Goal: Task Accomplishment & Management: Complete application form

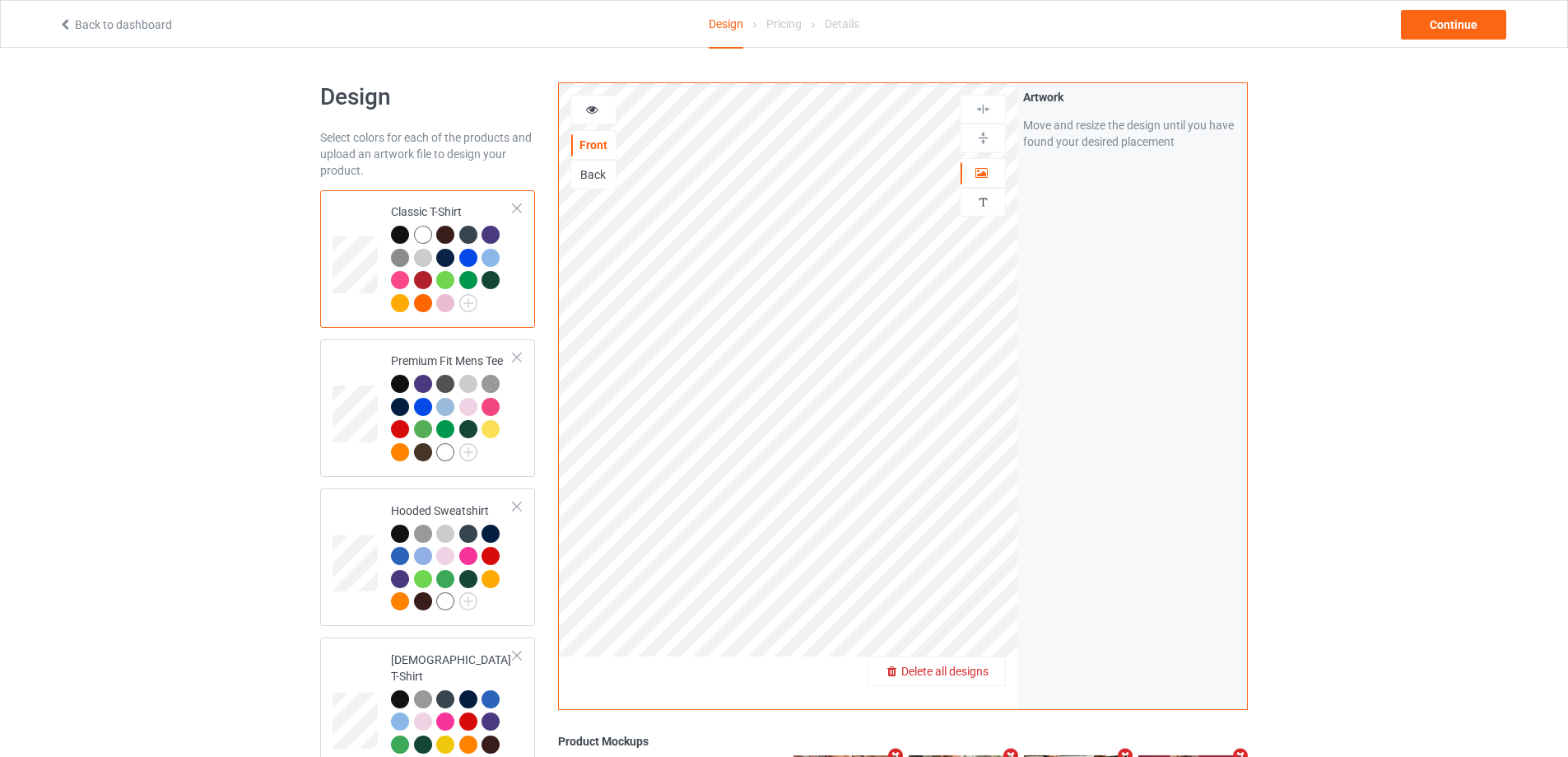
click at [973, 682] on div "Delete all designs" at bounding box center [936, 671] width 138 height 30
click at [990, 662] on div at bounding box center [983, 671] width 46 height 30
click at [989, 671] on span "Delete all designs" at bounding box center [944, 671] width 87 height 14
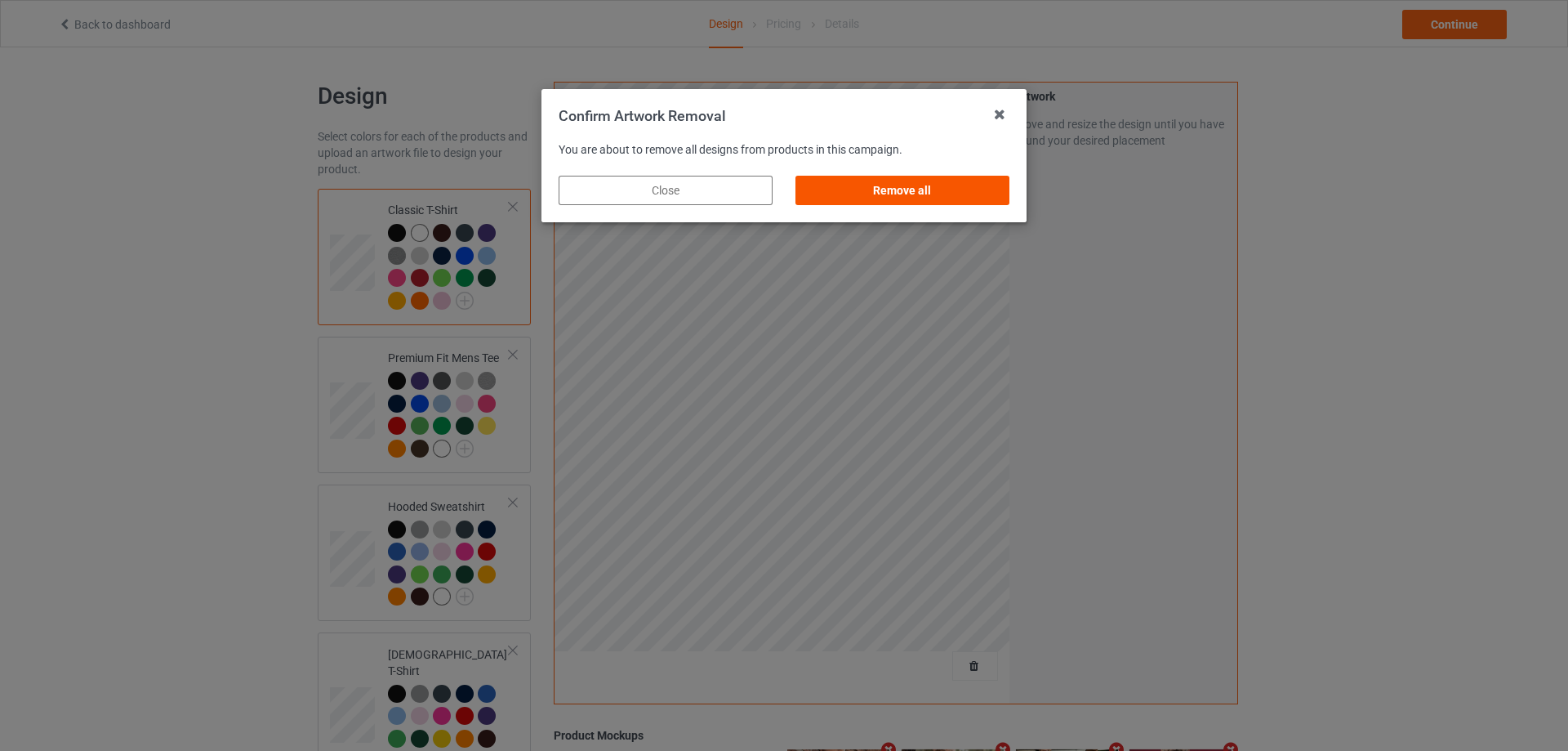
click at [984, 181] on div "Remove all" at bounding box center [902, 190] width 214 height 29
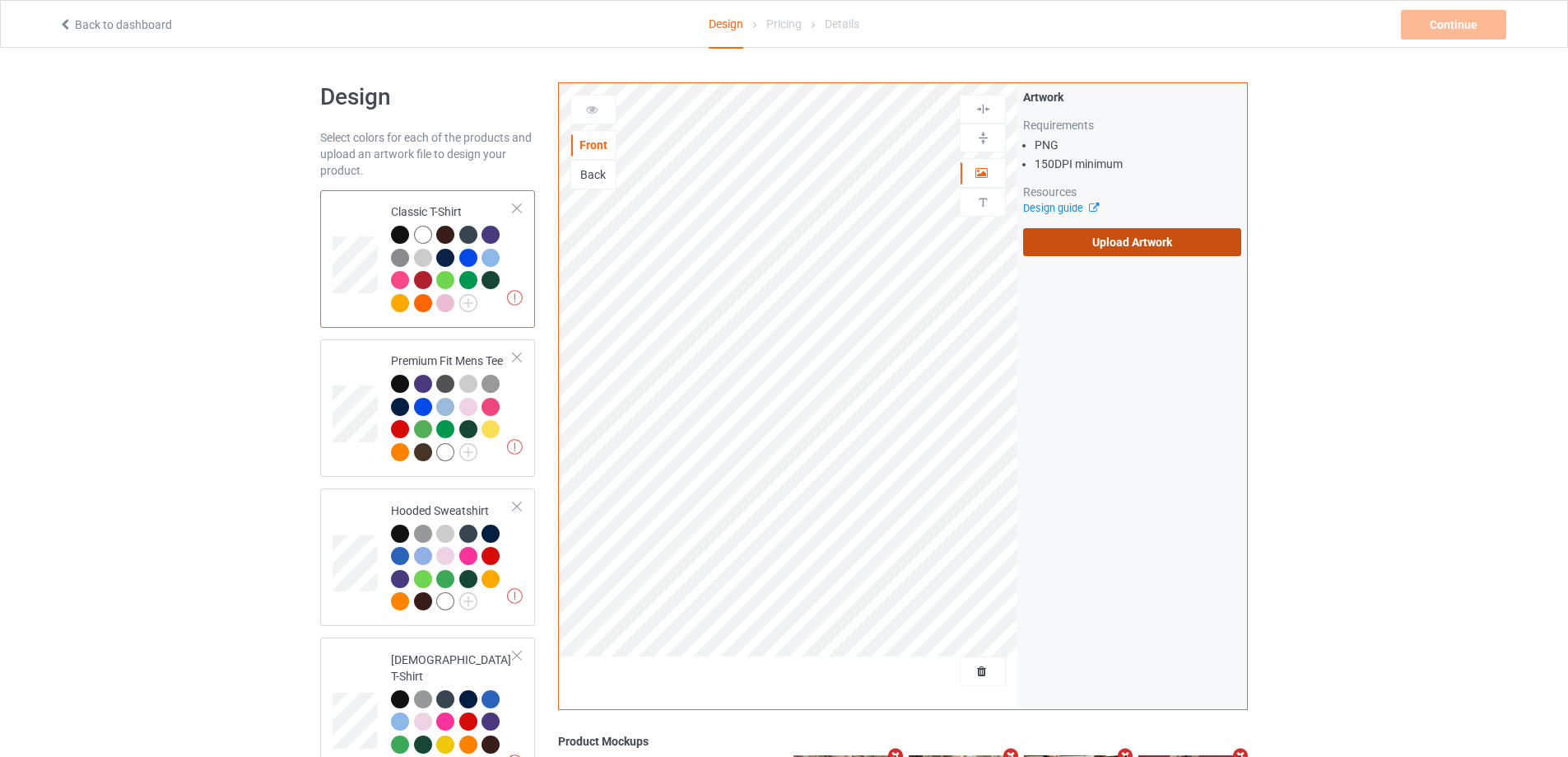
click at [1053, 247] on label "Upload Artwork" at bounding box center [1132, 241] width 218 height 28
click at [0, 0] on input "Upload Artwork" at bounding box center [0, 0] width 0 height 0
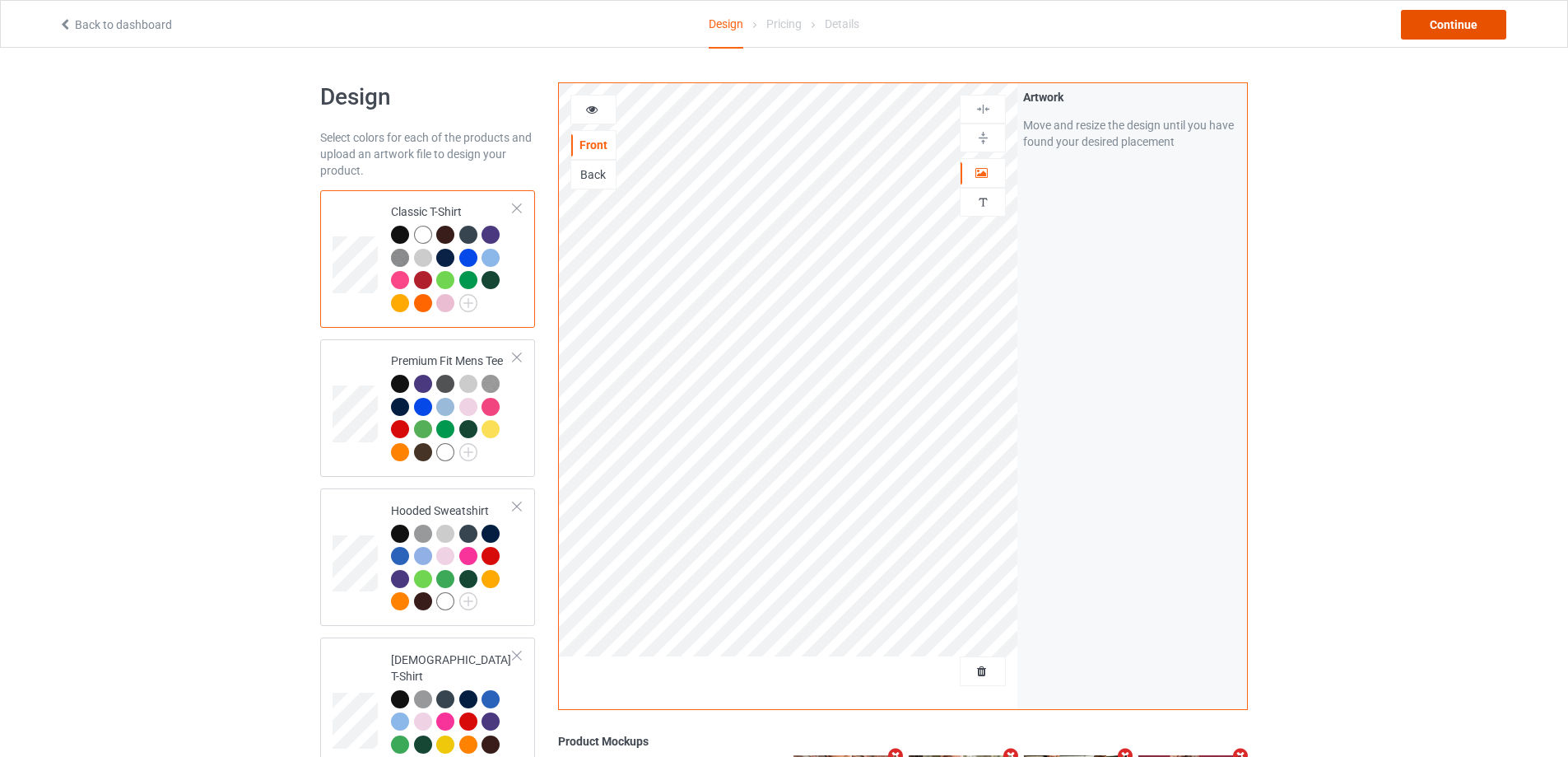
click at [1446, 23] on div "Continue" at bounding box center [1453, 24] width 105 height 30
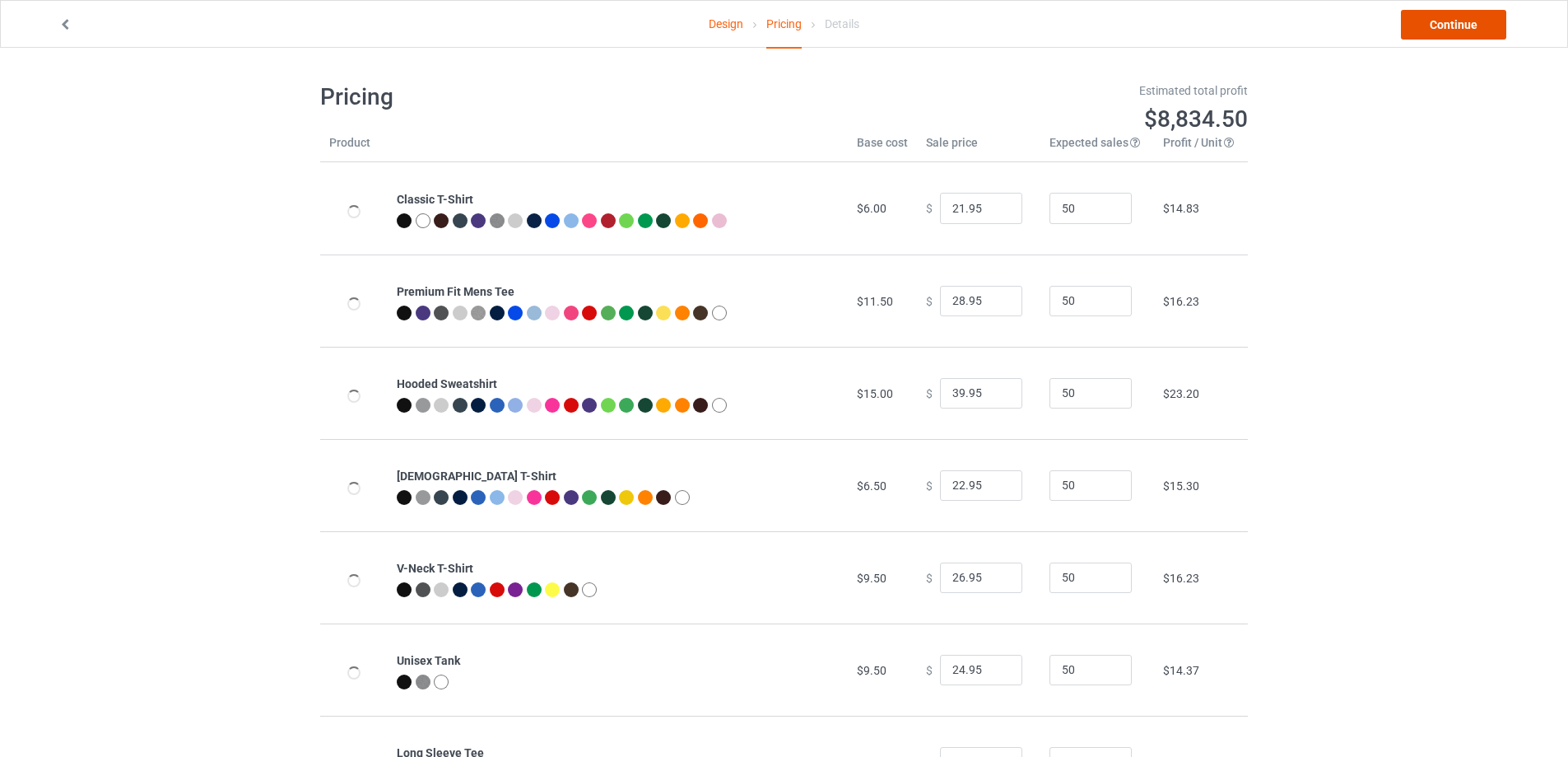
click at [1444, 23] on link "Continue" at bounding box center [1453, 24] width 105 height 30
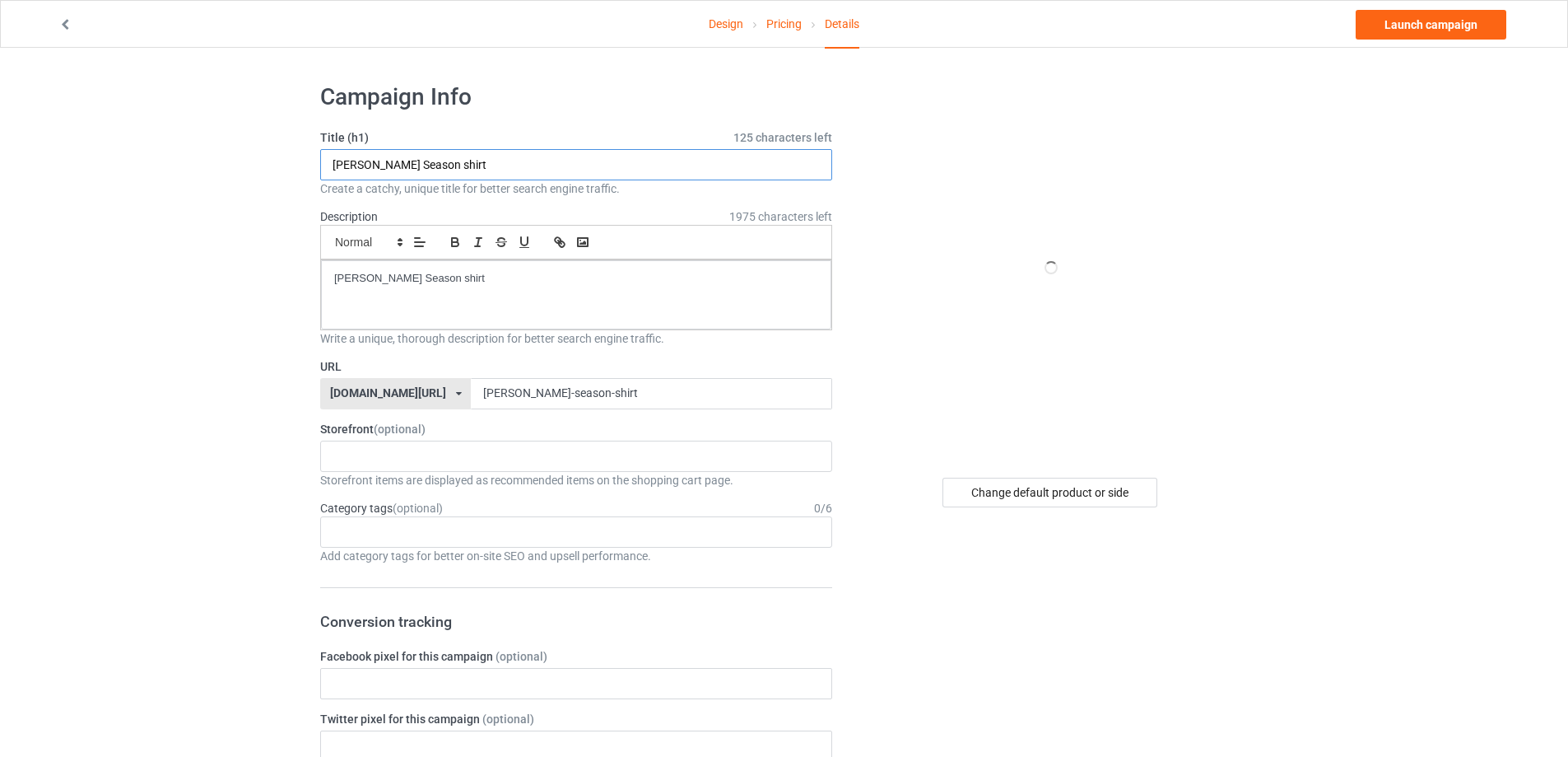
paste input "[PERSON_NAME] kings"
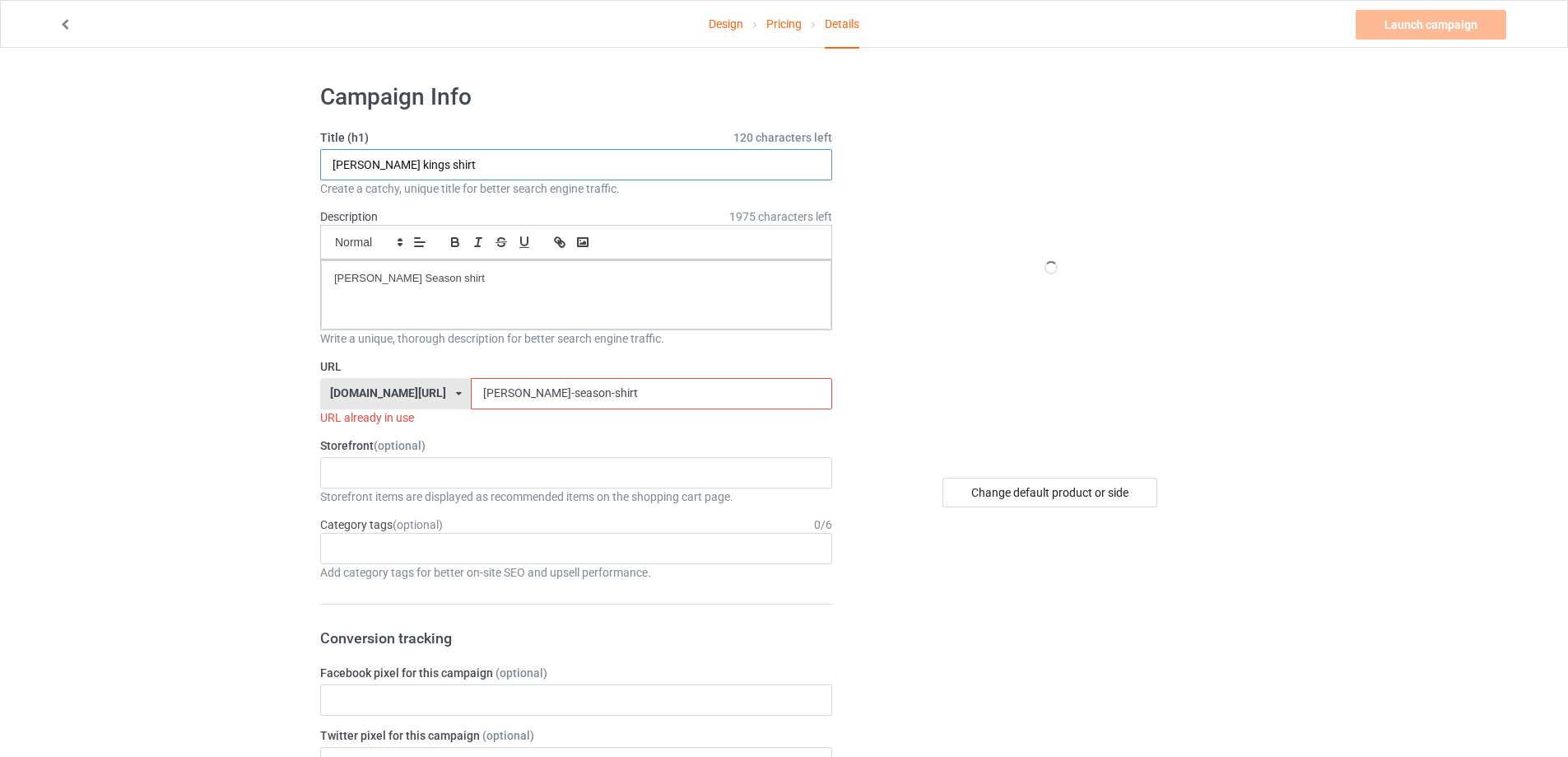
type input "[PERSON_NAME] kings shirt"
drag, startPoint x: 547, startPoint y: 290, endPoint x: 223, endPoint y: 290, distance: 324.0
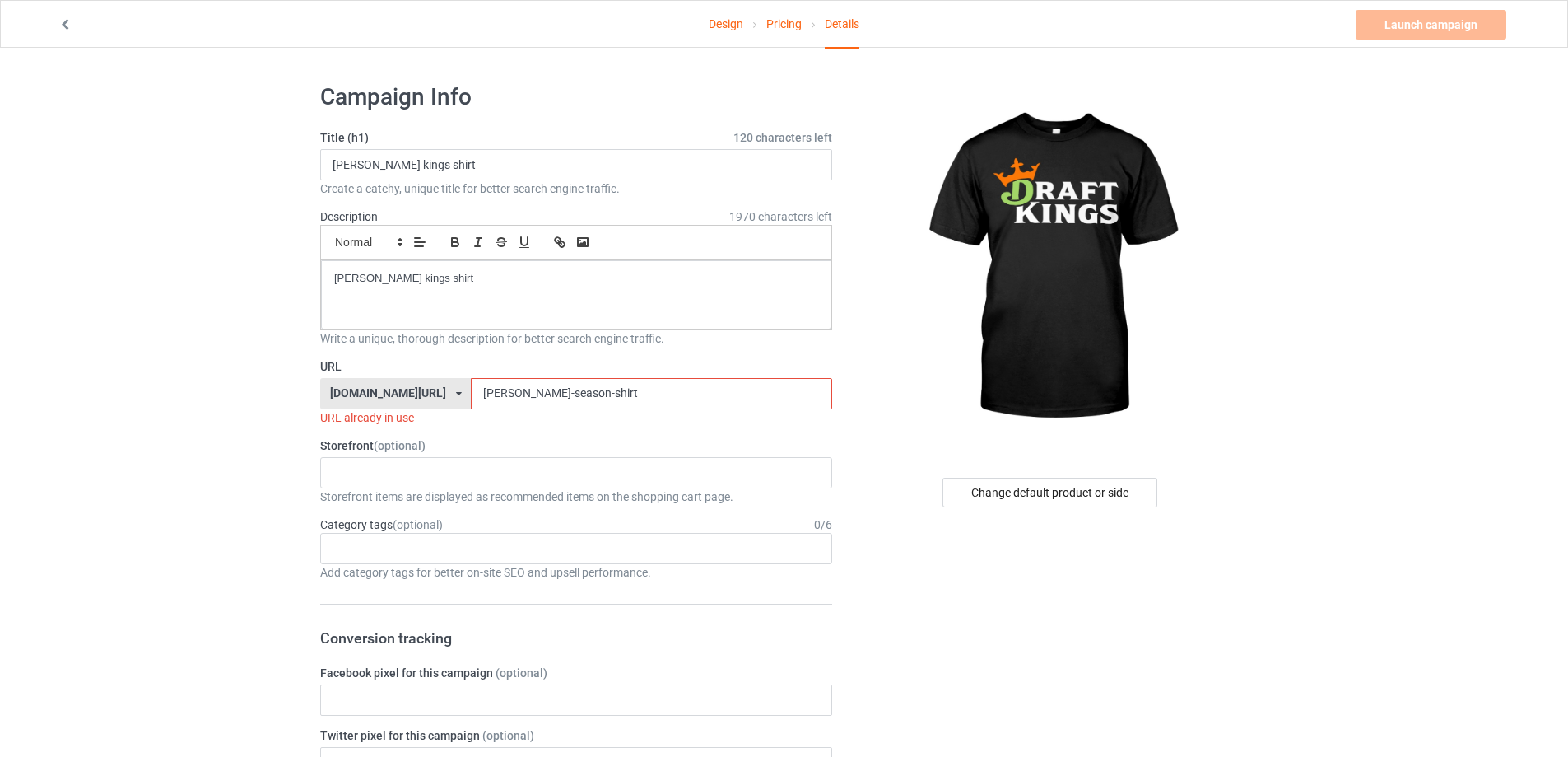
paste input "[PERSON_NAME]-kings"
drag, startPoint x: 583, startPoint y: 390, endPoint x: 356, endPoint y: 392, distance: 227.0
click at [338, 392] on div "[DOMAIN_NAME][URL] [DOMAIN_NAME][URL] [DOMAIN_NAME][URL] 5cd2f964b197f721e1cad2…" at bounding box center [576, 393] width 512 height 31
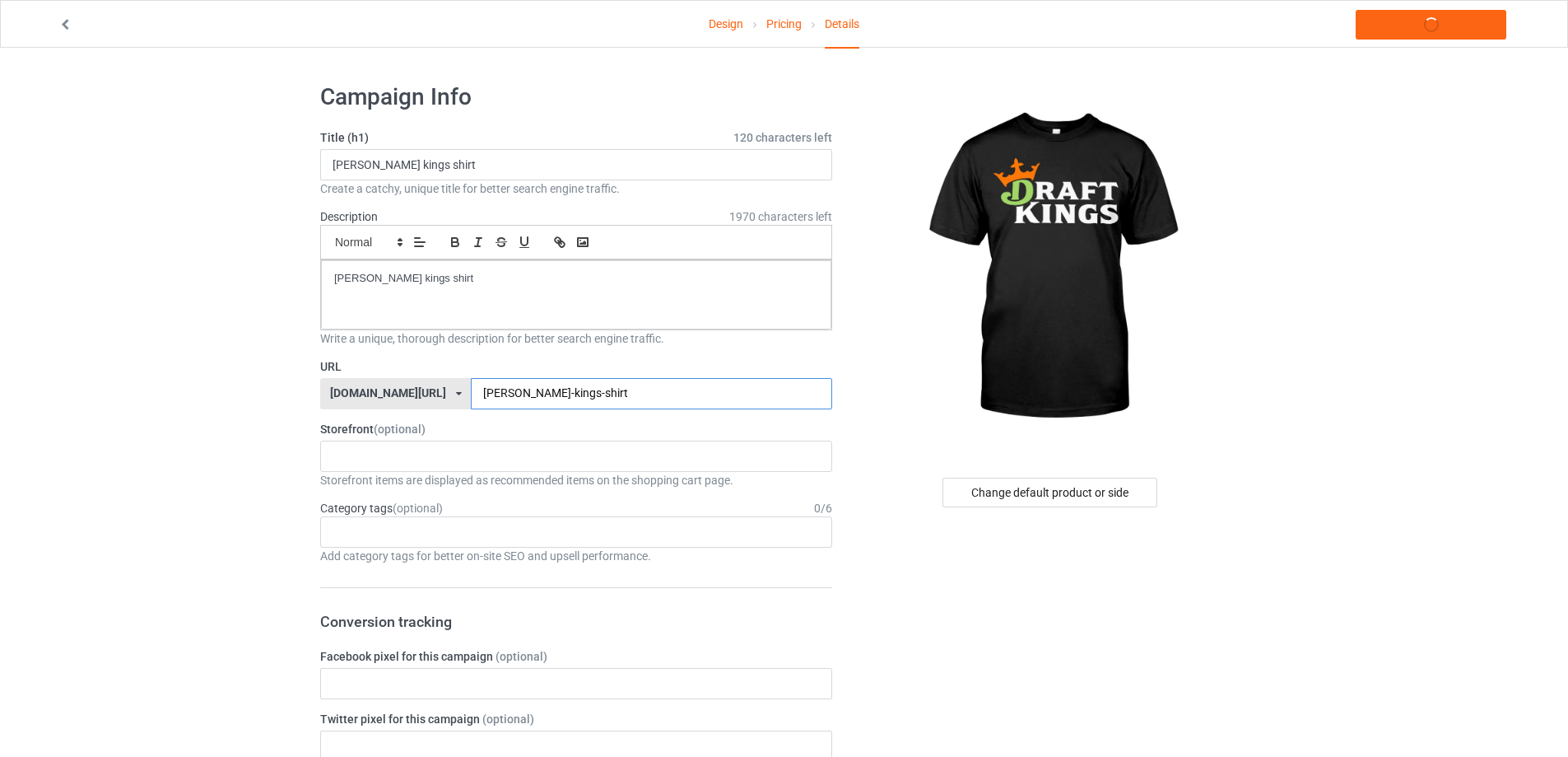
type input "[PERSON_NAME]-kings-shirt"
drag, startPoint x: 191, startPoint y: 271, endPoint x: 212, endPoint y: 269, distance: 21.1
copy p "[PERSON_NAME] kings shirt"
click at [1436, 28] on link "Launch campaign" at bounding box center [1431, 24] width 151 height 30
